Goal: Navigation & Orientation: Find specific page/section

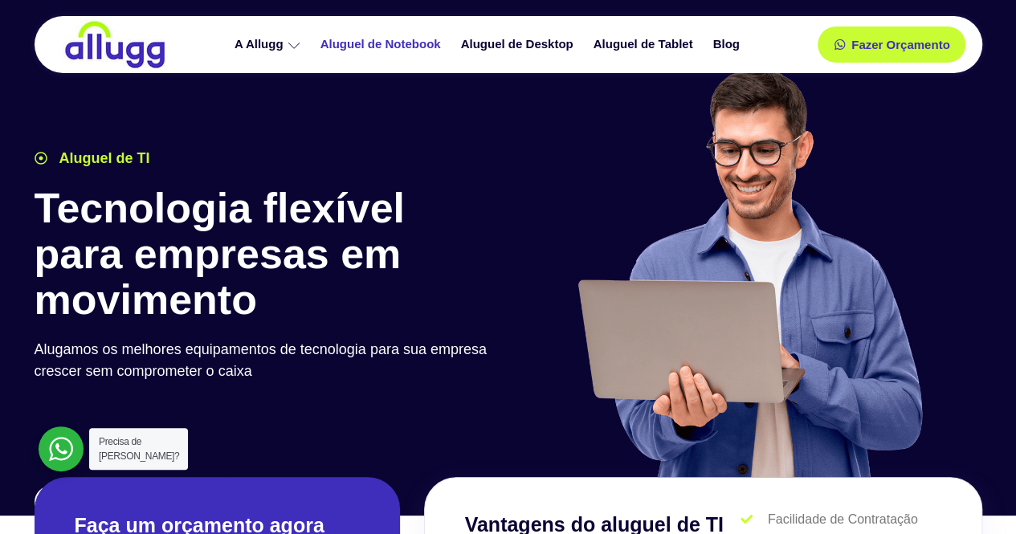
click at [361, 39] on link "Aluguel de Notebook" at bounding box center [382, 45] width 141 height 28
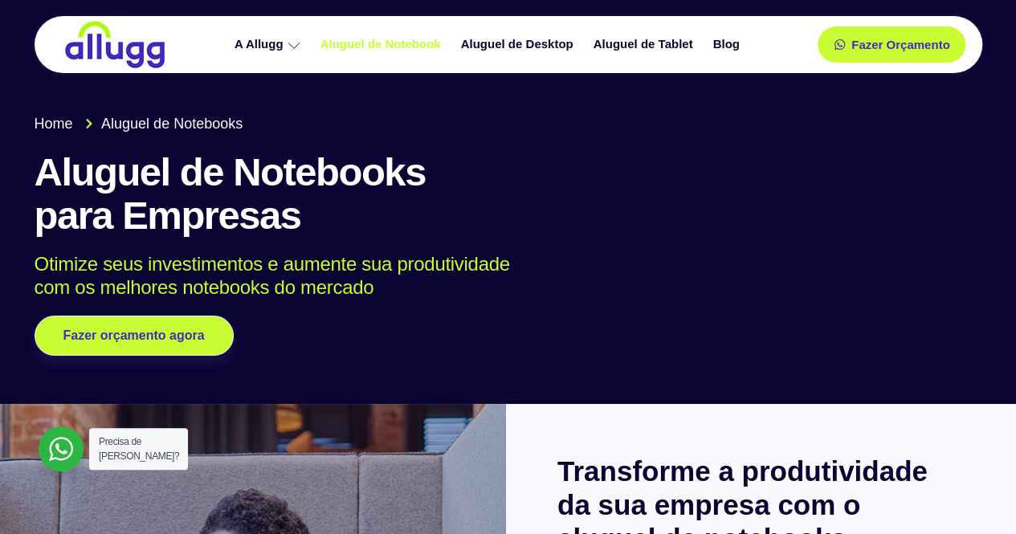
click at [637, 26] on div "A Allugg Compromisso ESG Aluguel de Notebook Aluguel de Desktop Aluguel de Tabl…" at bounding box center [488, 44] width 606 height 57
click at [634, 37] on link "Aluguel de Tablet" at bounding box center [645, 45] width 120 height 28
